Goal: Use online tool/utility: Utilize a website feature to perform a specific function

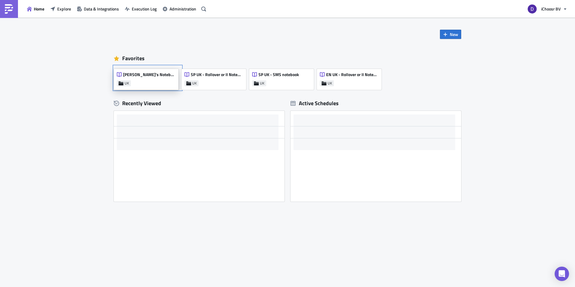
click at [159, 79] on div "[PERSON_NAME]'s Notebook UK" at bounding box center [146, 79] width 65 height 21
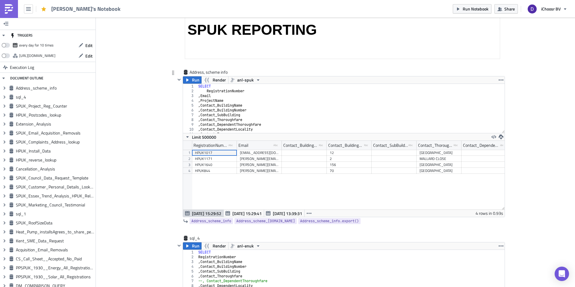
click at [218, 94] on div "SELECT RegistrationNumber , Email , ProjectName , Contact_BuildingName , Contac…" at bounding box center [351, 113] width 308 height 59
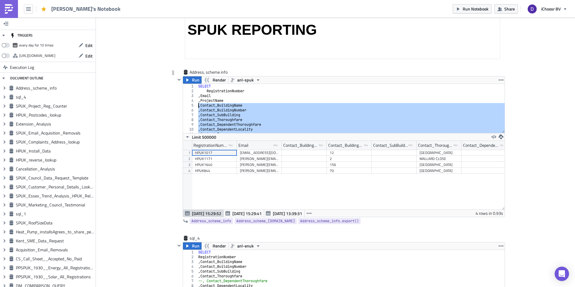
drag, startPoint x: 250, startPoint y: 109, endPoint x: 195, endPoint y: 105, distance: 55.6
click at [195, 105] on div ", Email 1 2 3 4 5 6 7 8 9 10 11 12 SELECT RegistrationNumber , Email , ProjectN…" at bounding box center [344, 108] width 322 height 49
type textarea ", Contact_BuildingName , Contact_BuildingNumber"
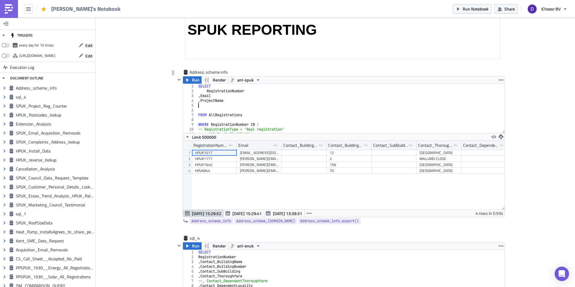
type textarea ", ProjectName"
drag, startPoint x: 243, startPoint y: 101, endPoint x: 190, endPoint y: 101, distance: 52.7
click at [190, 101] on div ", ProjectName 1 2 3 4 5 6 7 8 9 10 11 12 SELECT RegistrationNumber , Email , Pr…" at bounding box center [344, 108] width 322 height 49
click at [212, 120] on div "SELECT RegistrationNumber , Email FROM AllRegistrations WHERE RegistrationNumbe…" at bounding box center [351, 113] width 308 height 59
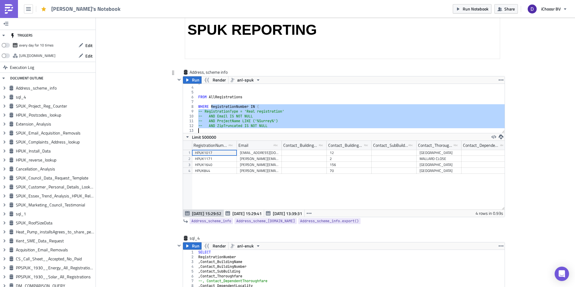
scroll to position [13, 0]
type textarea "WHERE"
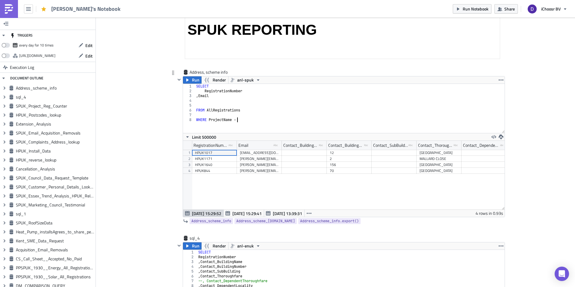
scroll to position [0, 3]
click at [220, 118] on div "SELECT RegistrationNumber , Email FROM AllRegistrations WHERE ProjectName =" at bounding box center [350, 113] width 310 height 59
drag, startPoint x: 220, startPoint y: 118, endPoint x: 234, endPoint y: 120, distance: 14.2
click at [235, 120] on div "SELECT RegistrationNumber , Email FROM AllRegistrations WHERE ProjectName =" at bounding box center [350, 113] width 310 height 59
paste textarea "'ENUK2204590', )"
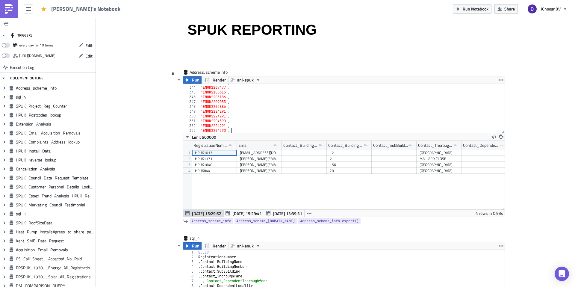
scroll to position [0, 2]
click at [245, 82] on span "anl-spuk" at bounding box center [245, 79] width 16 height 7
click at [247, 107] on div "anl-enuk" at bounding box center [259, 108] width 43 height 6
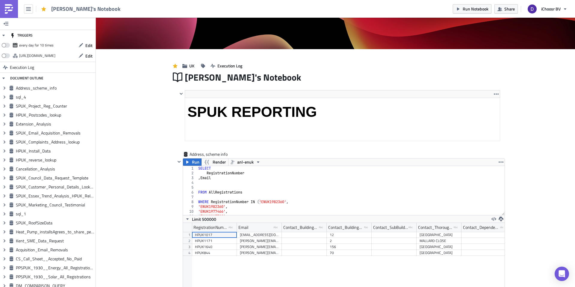
scroll to position [81, 0]
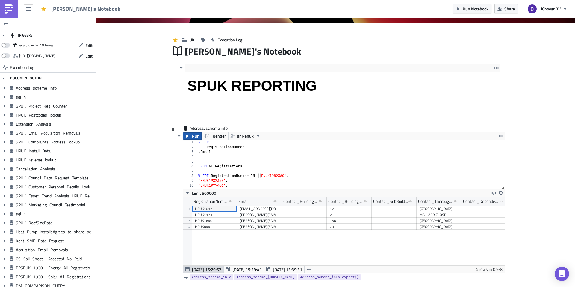
click at [197, 136] on span "Run" at bounding box center [195, 135] width 7 height 7
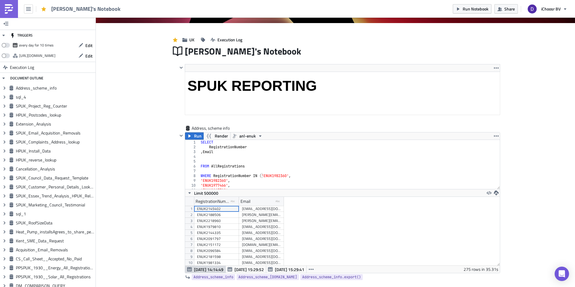
scroll to position [69, 315]
click at [496, 192] on icon "button" at bounding box center [496, 193] width 5 height 5
click at [503, 168] on div "CSV" at bounding box center [520, 170] width 47 height 6
click at [221, 175] on div "SELECT RegistrationNumber , Email FROM AllRegistrations WHERE RegistrationNumbe…" at bounding box center [350, 169] width 301 height 59
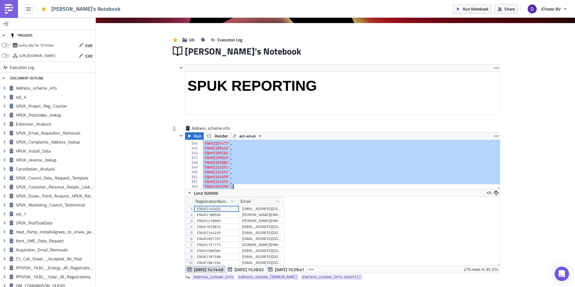
scroll to position [1644, 0]
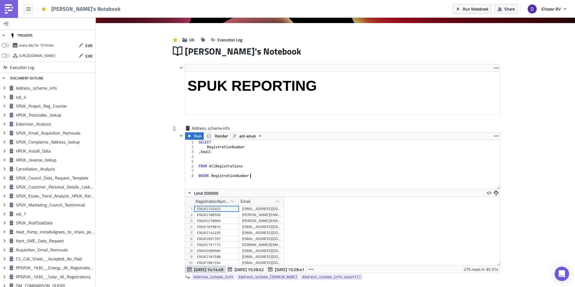
click at [216, 176] on div "SELECT RegistrationNumber , Email FROM AllRegistrations WHERE RegistrationNumber" at bounding box center [349, 169] width 303 height 59
type textarea "WHERE ProjectName ="
click at [250, 176] on div "SELECT RegistrationNumber , Email FROM AllRegistrations WHERE ProjectName = AND…" at bounding box center [349, 169] width 303 height 59
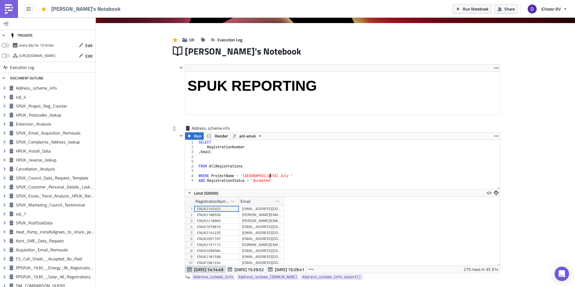
scroll to position [0, 6]
click at [259, 135] on icon "button" at bounding box center [260, 136] width 5 height 5
click at [255, 171] on div "anl-spuk" at bounding box center [261, 173] width 43 height 6
click at [192, 136] on icon "button" at bounding box center [189, 136] width 5 height 5
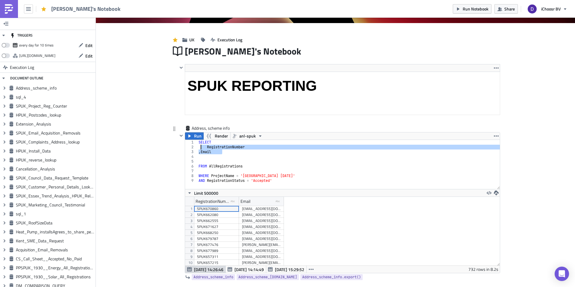
drag, startPoint x: 223, startPoint y: 153, endPoint x: 197, endPoint y: 148, distance: 26.0
click at [197, 148] on div ", Email 1 2 3 4 5 6 7 8 9 SELECT RegistrationNumber , Email FROM AllRegistratio…" at bounding box center [342, 164] width 315 height 49
type textarea "RegistrationNumber , Email"
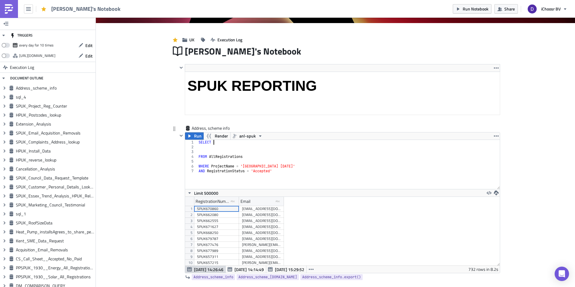
scroll to position [0, 0]
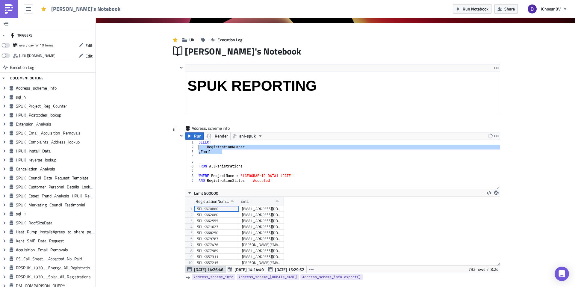
drag, startPoint x: 228, startPoint y: 151, endPoint x: 195, endPoint y: 149, distance: 33.3
click at [195, 149] on div "RegistrationNumber , Email 1 2 3 4 5 6 7 8 9 SELECT RegistrationNumber , Email …" at bounding box center [342, 164] width 315 height 49
click at [221, 143] on div "SELECT -- RegistrationNumber -- , Email FROM AllRegistrations WHERE ProjectName…" at bounding box center [349, 169] width 303 height 59
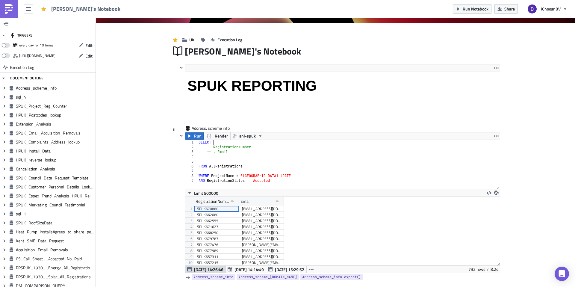
scroll to position [0, 1]
click at [200, 136] on span "Run" at bounding box center [197, 135] width 7 height 7
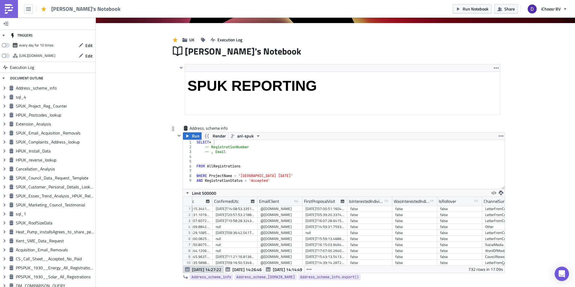
scroll to position [0, 414]
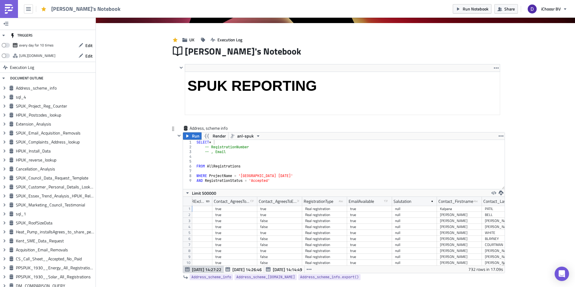
type textarea "AND RegistrationStatus = 'Accepted'"
click at [292, 185] on div "SELECT * -- RegistrationNumber -- , Email FROM AllRegistrations WHERE ProjectNa…" at bounding box center [350, 169] width 310 height 59
type textarea "AND RegistrationType 'Real registration'"
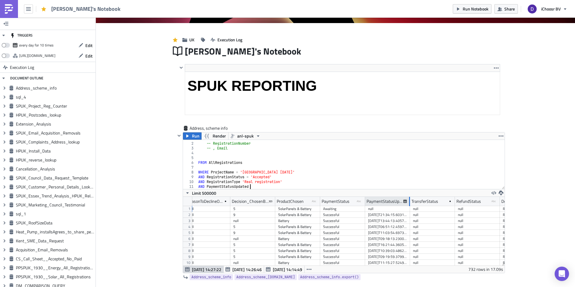
drag, startPoint x: 409, startPoint y: 200, endPoint x: 426, endPoint y: 200, distance: 16.8
click at [410, 200] on div at bounding box center [409, 201] width 1 height 9
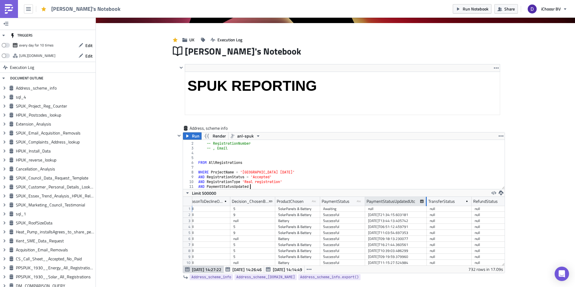
click at [426, 200] on div at bounding box center [426, 201] width 1 height 9
type textarea "AND PaymentStatusUpdatedUTC IS NULL"
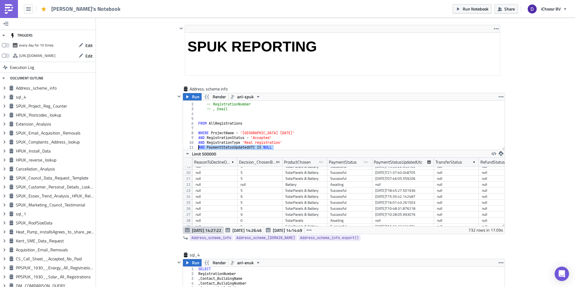
drag, startPoint x: 284, startPoint y: 149, endPoint x: 180, endPoint y: 148, distance: 104.3
click at [180, 148] on div "Run Render anl-spuk AND PaymentStatusUpdatedUTC IS NULL 1 2 3 4 5 6 7 8 9 10 11…" at bounding box center [341, 163] width 330 height 141
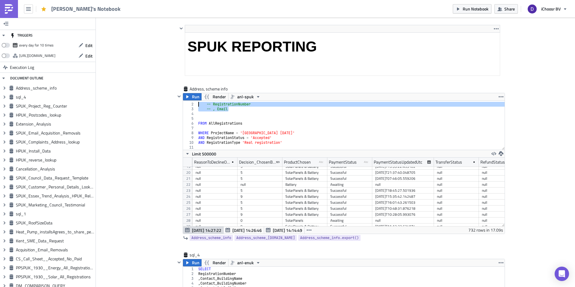
drag, startPoint x: 231, startPoint y: 108, endPoint x: 193, endPoint y: 105, distance: 37.6
click at [193, 105] on div "1 2 3 4 5 6 7 8 9 10 11 SELECT * -- RegistrationNumber -- , Email FROM AllRegis…" at bounding box center [344, 125] width 322 height 49
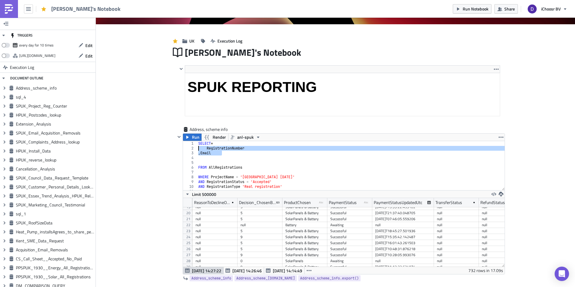
click at [219, 142] on div "SELECT * RegistrationNumber , Email FROM AllRegistrations WHERE ProjectName = '…" at bounding box center [351, 170] width 308 height 59
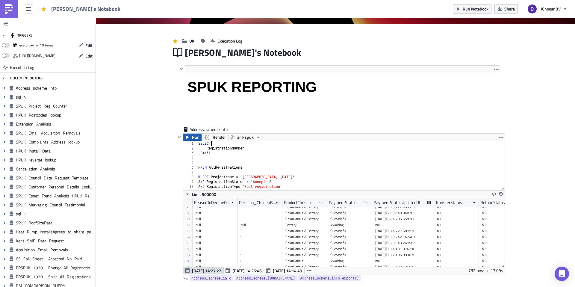
click at [196, 140] on span "Run" at bounding box center [195, 137] width 7 height 7
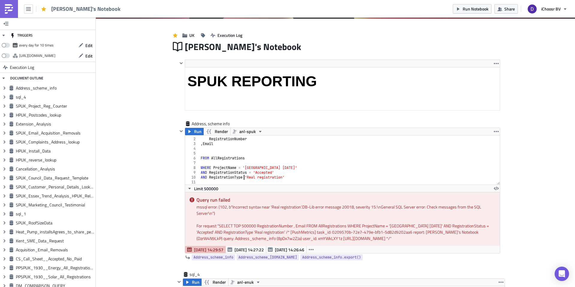
click at [245, 180] on div "SELECT RegistrationNumber , Email FROM AllRegistrations WHERE ProjectName = '[G…" at bounding box center [350, 161] width 301 height 59
click at [199, 130] on span "Run" at bounding box center [197, 131] width 7 height 7
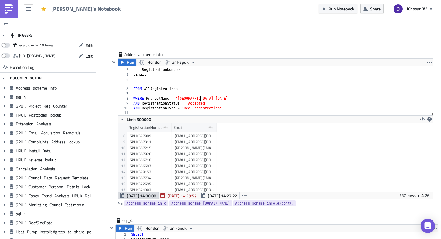
click at [201, 101] on div "SELECT RegistrationNumber , Email FROM AllRegistrations WHERE ProjectName = '[G…" at bounding box center [282, 92] width 301 height 59
click at [210, 103] on div "SELECT RegistrationNumber , Email FROM AllRegistrations WHERE ProjectName = '[G…" at bounding box center [282, 92] width 301 height 59
click at [214, 103] on div "SELECT RegistrationNumber , Email FROM AllRegistrations WHERE ProjectName = '[G…" at bounding box center [282, 92] width 301 height 59
click at [185, 104] on div "SELECT RegistrationNumber , Email FROM AllRegistrations WHERE ProjectName = '[G…" at bounding box center [282, 92] width 301 height 59
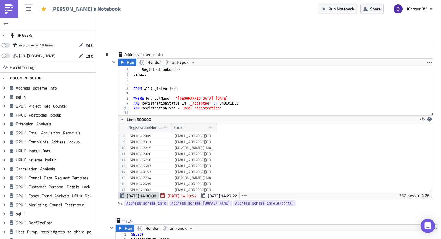
click at [218, 102] on div "SELECT RegistrationNumber , Email FROM AllRegistrations WHERE ProjectName = '[G…" at bounding box center [282, 92] width 301 height 59
click at [230, 105] on div "SELECT RegistrationNumber , Email FROM AllRegistrations WHERE ProjectName = '[G…" at bounding box center [282, 92] width 301 height 59
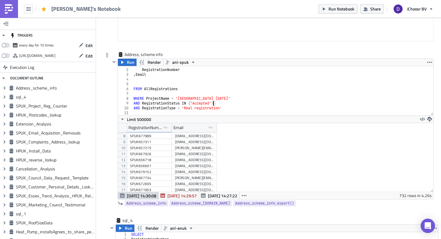
click at [212, 103] on div "SELECT RegistrationNumber , Email FROM AllRegistrations WHERE ProjectName = '[G…" at bounding box center [282, 92] width 301 height 59
paste textarea "UNDECIDED'"
click at [211, 102] on div "SELECT RegistrationNumber , Email FROM AllRegistrations WHERE ProjectName = '[G…" at bounding box center [282, 92] width 301 height 59
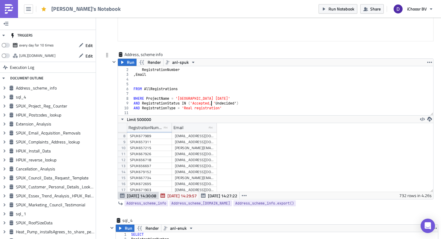
scroll to position [0, 7]
type textarea "AND RegistrationStatus IN ('Accepted', 'Undecided')"
click at [126, 65] on button "Run" at bounding box center [127, 62] width 19 height 7
click at [233, 111] on div "SELECT RegistrationNumber , Email FROM AllRegistrations WHERE ProjectName = '[G…" at bounding box center [282, 92] width 301 height 59
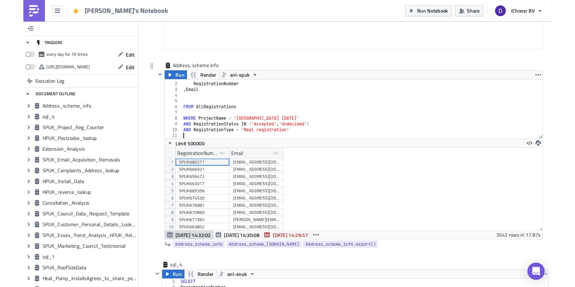
scroll to position [0, 0]
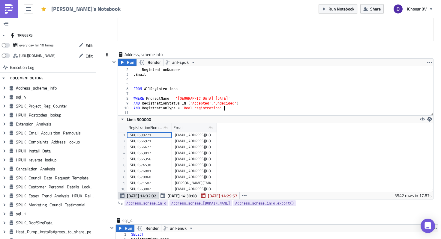
click at [232, 109] on div "SELECT RegistrationNumber , Email FROM AllRegistrations WHERE ProjectName = '[G…" at bounding box center [282, 92] width 301 height 59
click at [429, 120] on icon "button" at bounding box center [429, 119] width 5 height 5
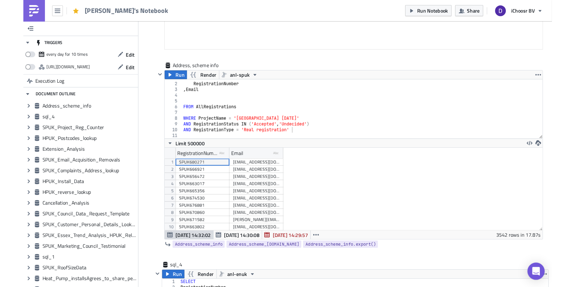
scroll to position [69, 315]
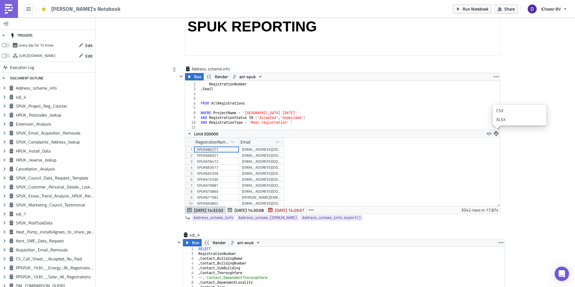
click at [293, 118] on div "SELECT RegistrationNumber , Email FROM AllRegistrations WHERE ProjectName = '[G…" at bounding box center [350, 106] width 301 height 59
click at [297, 118] on div "SELECT RegistrationNumber , Email FROM AllRegistrations WHERE ProjectName = '[G…" at bounding box center [350, 106] width 301 height 59
drag, startPoint x: 297, startPoint y: 118, endPoint x: 274, endPoint y: 116, distance: 23.5
click at [274, 116] on div "SELECT RegistrationNumber , Email FROM AllRegistrations WHERE ProjectName = '[G…" at bounding box center [350, 106] width 301 height 59
click at [310, 119] on div "SELECT RegistrationNumber , Email FROM AllRegistrations WHERE ProjectName = '[G…" at bounding box center [350, 106] width 301 height 59
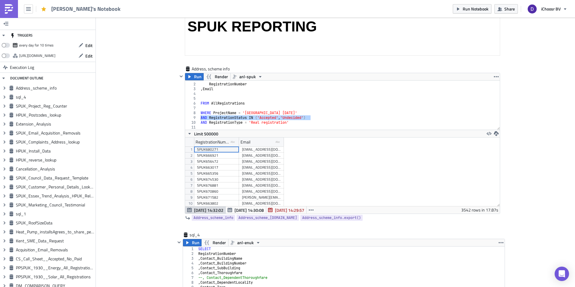
drag, startPoint x: 316, startPoint y: 118, endPoint x: 160, endPoint y: 118, distance: 155.2
click at [192, 77] on icon "button" at bounding box center [189, 76] width 5 height 5
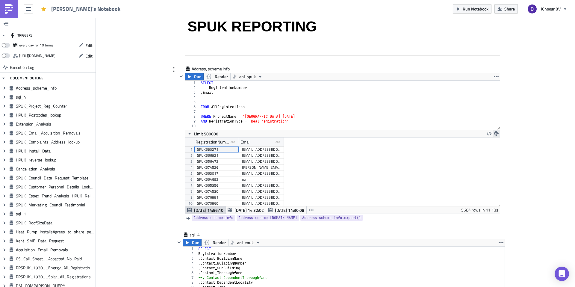
click at [498, 131] on button "button" at bounding box center [496, 133] width 7 height 7
click at [500, 111] on div "CSV" at bounding box center [520, 111] width 47 height 6
click at [218, 117] on div "SELECT RegistrationNumber , Email FROM AllRegistrations WHERE ProjectName = '[G…" at bounding box center [350, 110] width 301 height 59
drag, startPoint x: 218, startPoint y: 117, endPoint x: 299, endPoint y: 122, distance: 81.4
click at [299, 122] on div "SELECT RegistrationNumber , Email FROM AllRegistrations WHERE ProjectName = '[G…" at bounding box center [350, 110] width 301 height 59
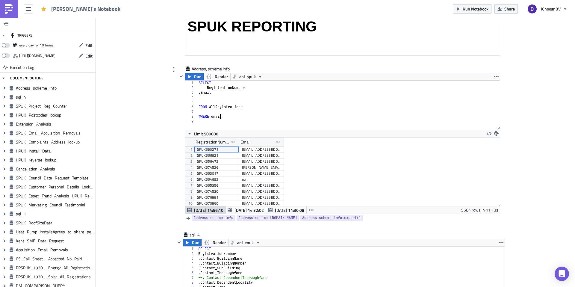
scroll to position [0, 2]
paste textarea "'SPUK506167', )"
click at [196, 76] on span "Run" at bounding box center [197, 76] width 7 height 7
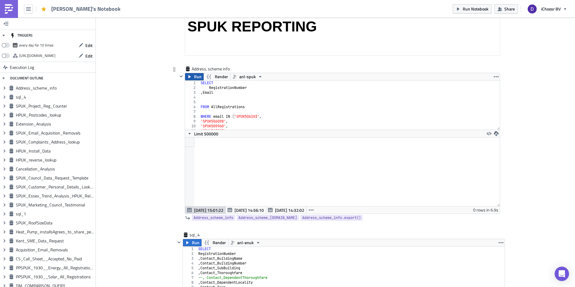
scroll to position [69, 315]
click at [216, 117] on div "SELECT RegistrationNumber , Email FROM AllRegistrations WHERE email IN ( 'SPUK5…" at bounding box center [350, 110] width 301 height 59
click at [190, 78] on icon "button" at bounding box center [189, 76] width 5 height 5
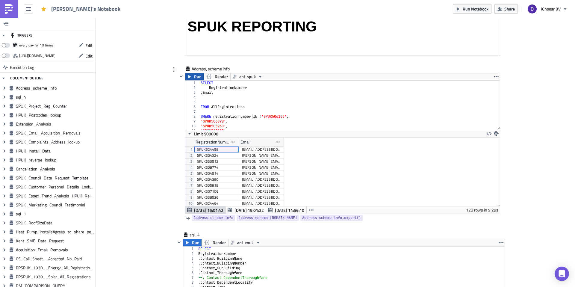
scroll to position [69, 315]
click at [496, 134] on icon "button" at bounding box center [496, 133] width 5 height 5
click at [499, 114] on link "CSV" at bounding box center [520, 110] width 51 height 9
click at [255, 116] on div "SELECT RegistrationNumber , Email FROM AllRegistrations WHERE registrationnumbe…" at bounding box center [350, 110] width 301 height 59
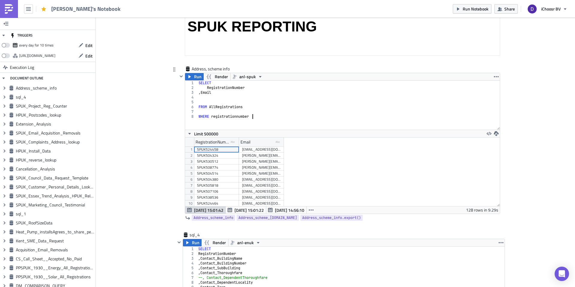
click at [227, 93] on div "SELECT RegistrationNumber , Email FROM AllRegistrations WHERE registrationnumber" at bounding box center [349, 110] width 303 height 59
click at [248, 107] on div "SELECT RegistrationNumber , Email FROM AllRegistrations WHERE registrationnumber" at bounding box center [349, 110] width 303 height 59
click at [237, 116] on div "SELECT RegistrationNumber , Email FROM AllRegistrations WHERE registrationnumber" at bounding box center [349, 110] width 303 height 59
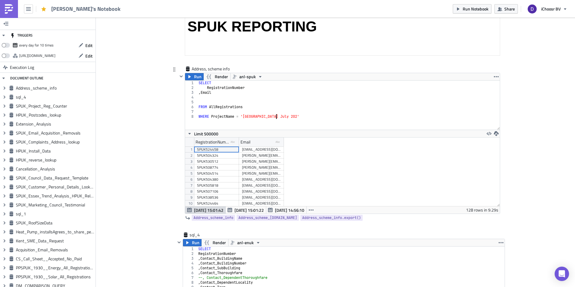
scroll to position [0, 7]
type textarea "WHERE ProjectName = '[GEOGRAPHIC_DATA] [DATE]'"
type textarea "AND"
click at [200, 120] on div "SELECT RegistrationNumber , Email FROM AllRegistrations WHERE ProjectName = '[G…" at bounding box center [349, 110] width 303 height 59
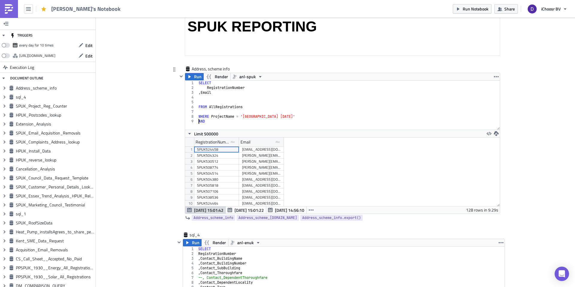
click at [200, 120] on div "SELECT RegistrationNumber , Email FROM AllRegistrations WHERE ProjectName = '[G…" at bounding box center [349, 110] width 303 height 59
click at [224, 92] on div "SELECT RegistrationNumber , Email FROM AllRegistrations WHERE ProjectName = '[G…" at bounding box center [349, 110] width 303 height 59
type textarea ", Email"
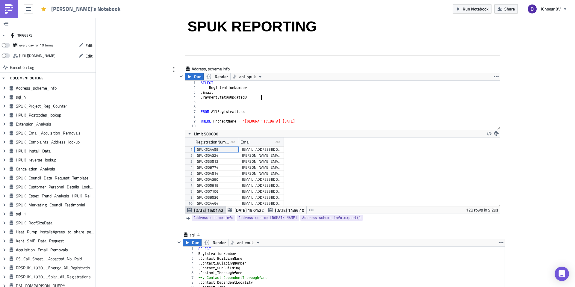
type textarea ", PaymentStatusUpdatedUTC"
click at [279, 98] on div "SELECT RegistrationNumber , Email , PaymentStatusUpdatedUTC FROM AllRegistratio…" at bounding box center [350, 110] width 301 height 59
click at [293, 124] on div "SELECT RegistrationNumber , Email , PaymentStatusUpdatedUTC , RegistrationStatu…" at bounding box center [350, 106] width 301 height 59
type textarea "WHERE ProjectName = '[GEOGRAPHIC_DATA] [DATE]'"
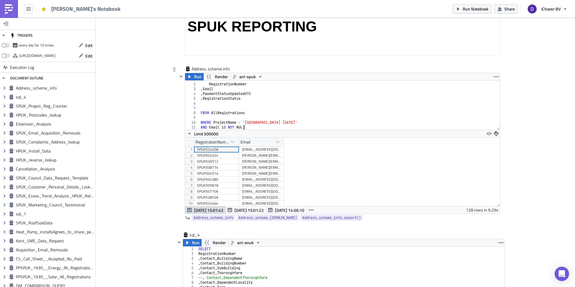
scroll to position [0, 4]
click at [224, 127] on div "SELECT RegistrationNumber , Email , PaymentStatusUpdatedUTC , RegistrationStatu…" at bounding box center [350, 106] width 301 height 59
click at [194, 76] on span "Run" at bounding box center [197, 76] width 7 height 7
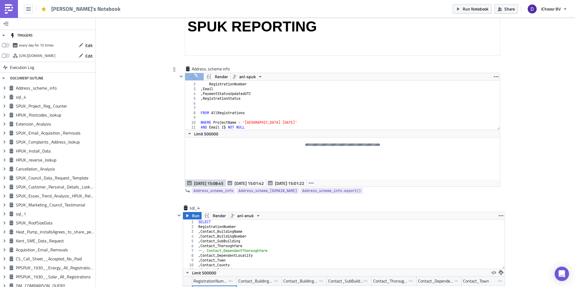
type textarea ", RegistrationStatus"
click at [255, 99] on div "SELECT RegistrationNumber , Email , PaymentStatusUpdatedUTC , RegistrationStatu…" at bounding box center [350, 106] width 301 height 59
type textarea "]"
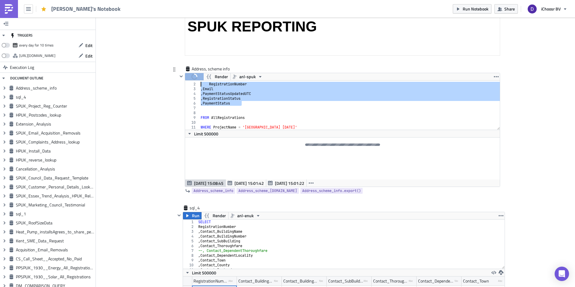
drag, startPoint x: 244, startPoint y: 103, endPoint x: 197, endPoint y: 84, distance: 50.4
click at [197, 84] on div ", PaymentStatus 1 2 3 4 5 6 7 8 9 10 11 12 13 SELECT RegistrationNumber , Email…" at bounding box center [342, 105] width 315 height 49
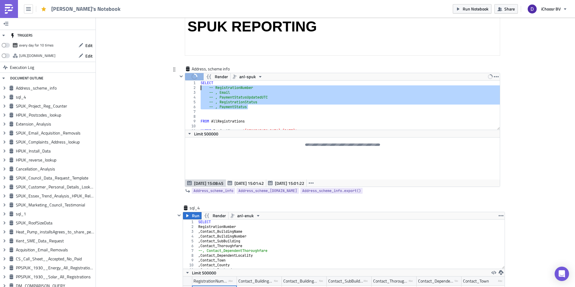
scroll to position [123, 0]
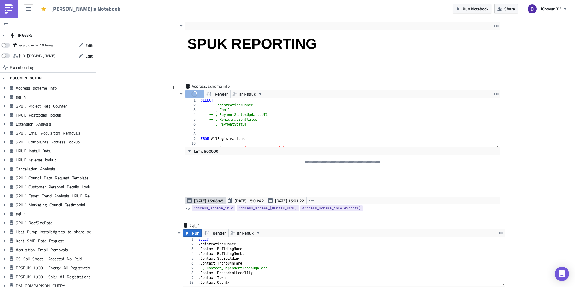
click at [221, 100] on div "SELECT -- RegistrationNumber -- , Email -- , PaymentStatusUpdatedUTC -- , Regis…" at bounding box center [350, 127] width 301 height 59
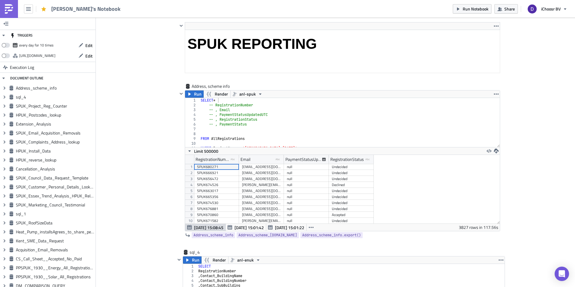
scroll to position [69, 315]
click at [497, 151] on icon "button" at bounding box center [496, 151] width 5 height 5
click at [501, 124] on link "CSV" at bounding box center [520, 127] width 51 height 9
type textarea "-- , RegistrationStatus"
click at [251, 120] on div "SELECT * -- RegistrationNumber -- , Email -- , PaymentStatusUpdatedUTC -- , Reg…" at bounding box center [350, 127] width 301 height 59
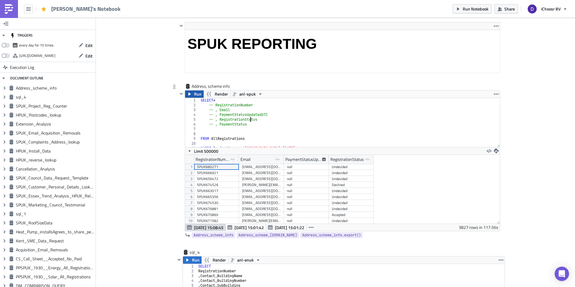
click at [200, 94] on span "Run" at bounding box center [197, 94] width 7 height 7
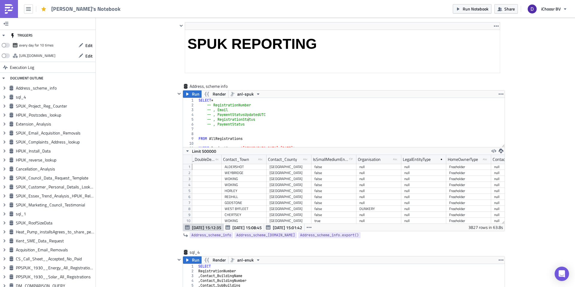
scroll to position [0, 1956]
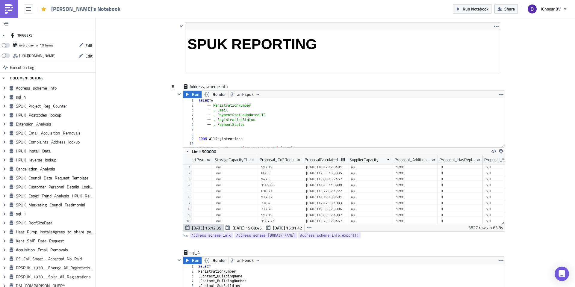
click at [265, 129] on div "SELECT * -- RegistrationNumber -- , Email -- , PaymentStatusUpdatedUTC -- , Reg…" at bounding box center [351, 127] width 307 height 59
type textarea "-- , PaymentStatus"
drag, startPoint x: 347, startPoint y: 158, endPoint x: 367, endPoint y: 158, distance: 20.1
click at [381, 158] on div at bounding box center [381, 159] width 1 height 9
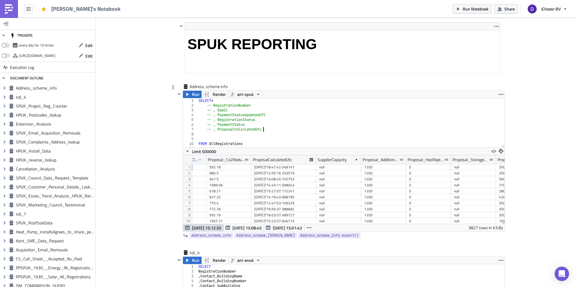
scroll to position [0, 4534]
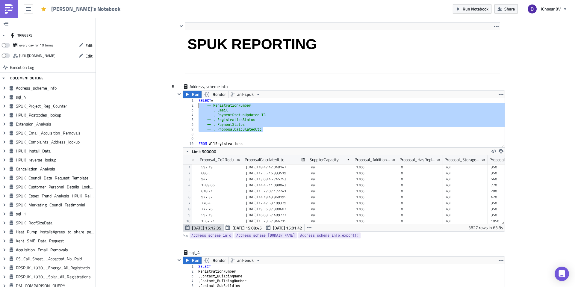
drag, startPoint x: 268, startPoint y: 131, endPoint x: 190, endPoint y: 106, distance: 82.2
click at [190, 106] on div "-- , ProposalCalculatedUtc 1 2 3 4 5 6 7 8 9 10 11 12 SELECT * -- RegistrationN…" at bounding box center [344, 122] width 322 height 49
type textarea "-- RegistrationNumber -- , Email"
